Goal: Register for event/course

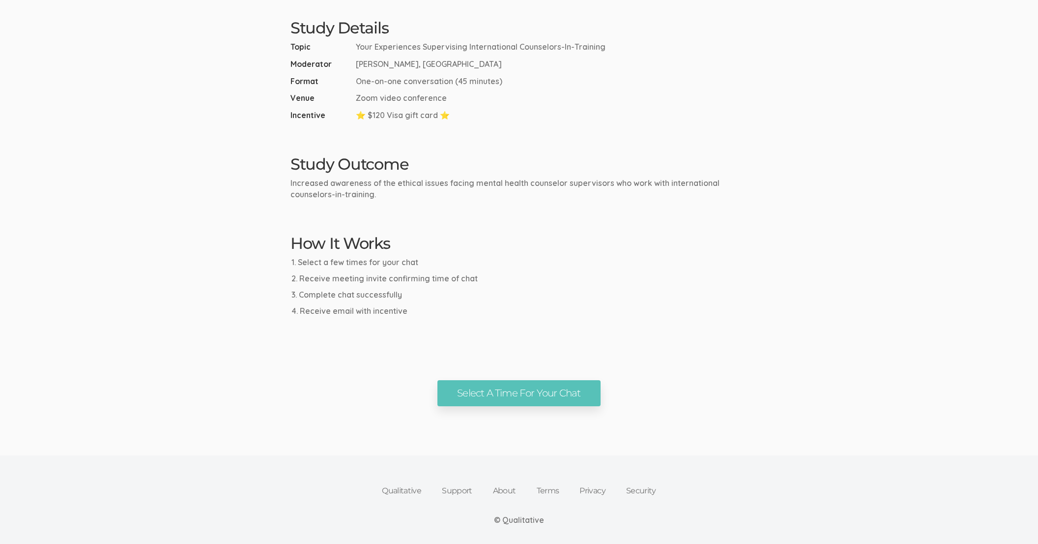
scroll to position [354, 0]
click at [510, 399] on link "Select A Time For Your Chat" at bounding box center [518, 392] width 163 height 26
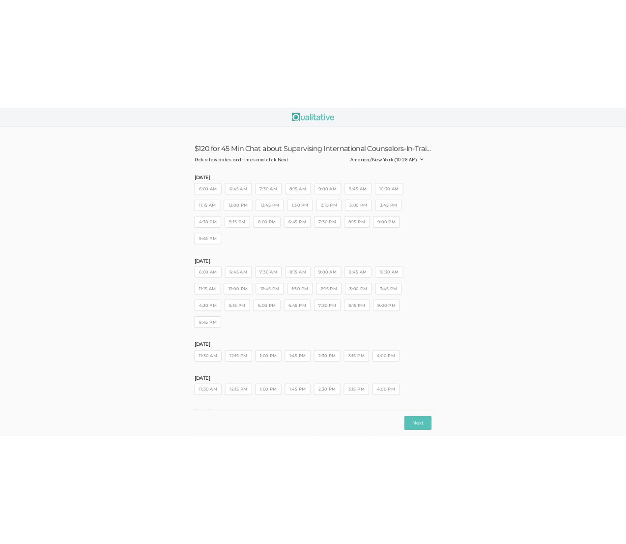
scroll to position [4, 0]
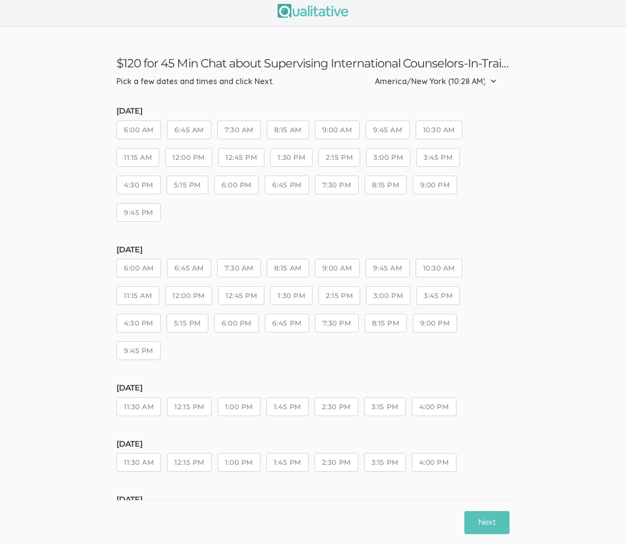
click at [198, 161] on button "12:00 PM" at bounding box center [188, 157] width 47 height 19
click at [491, 521] on button "Next" at bounding box center [486, 522] width 45 height 23
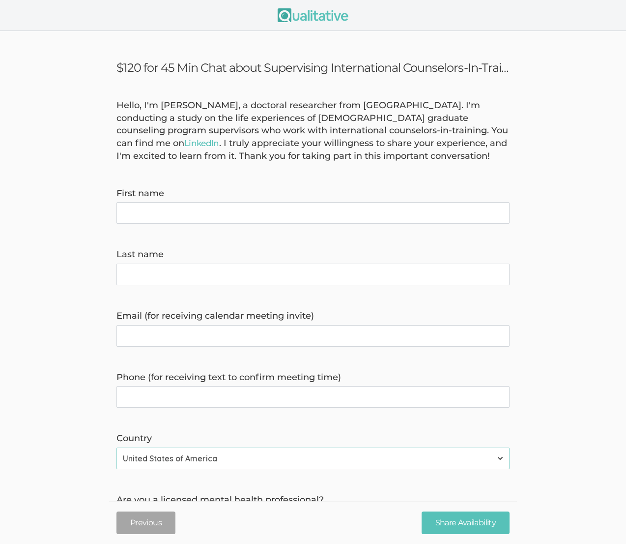
click at [254, 221] on name "First name" at bounding box center [312, 213] width 393 height 22
type name "Aspen"
type name "[PERSON_NAME]"
type invite\) "[EMAIL_ADDRESS][PERSON_NAME][PERSON_NAME][DOMAIN_NAME]"
type time\) "4138844444"
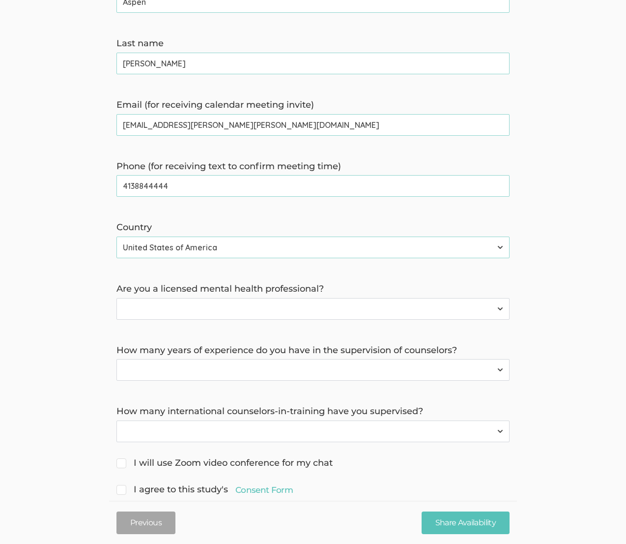
scroll to position [232, 0]
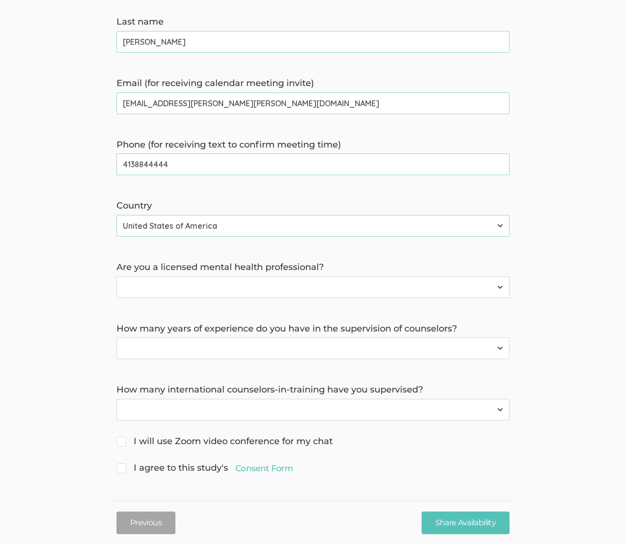
click at [255, 283] on select "Yes No" at bounding box center [312, 287] width 393 height 22
select select "0"
click at [259, 342] on select "Less than 2 years 2 to 4 years 4+ years" at bounding box center [312, 348] width 393 height 22
select select "1"
click at [230, 411] on select "None 1 to 2 3+" at bounding box center [312, 410] width 393 height 22
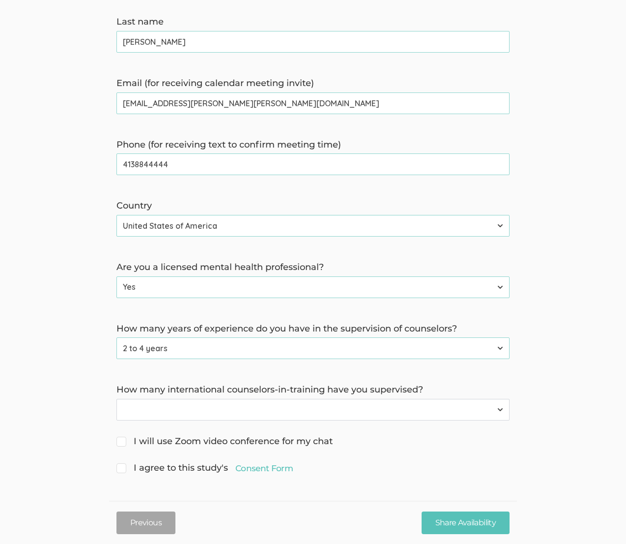
scroll to position [228, 0]
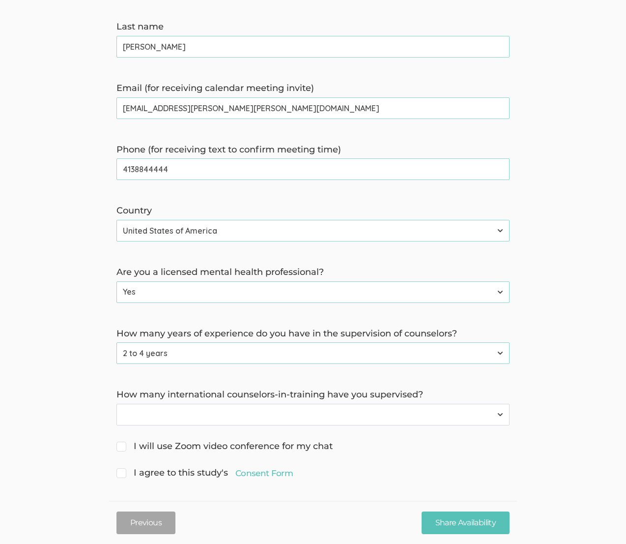
select select "2"
click at [123, 446] on span "I will use Zoom video conference for my chat" at bounding box center [224, 446] width 216 height 13
click at [123, 446] on input "I will use Zoom video conference for my chat" at bounding box center [119, 445] width 6 height 6
checkbox input "true"
click at [124, 474] on span "I agree to this study's Consent Form" at bounding box center [204, 472] width 176 height 13
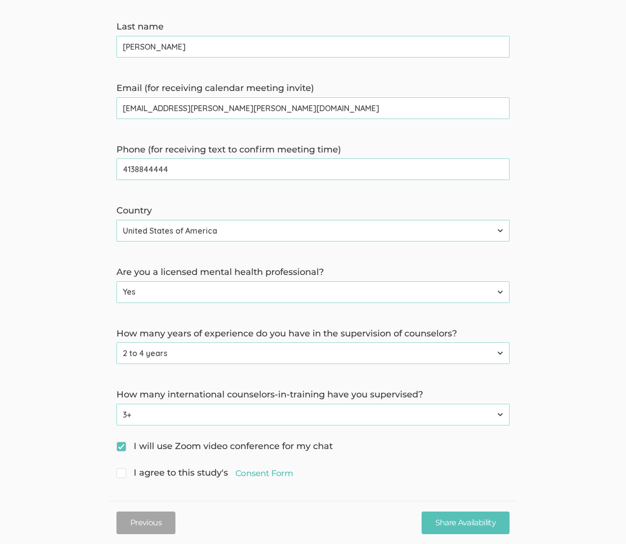
click at [123, 474] on input "I agree to this study's Consent Form" at bounding box center [119, 471] width 6 height 6
checkbox input "true"
click at [481, 526] on input "Share Availability" at bounding box center [466, 522] width 88 height 23
